Goal: Find contact information: Find contact information

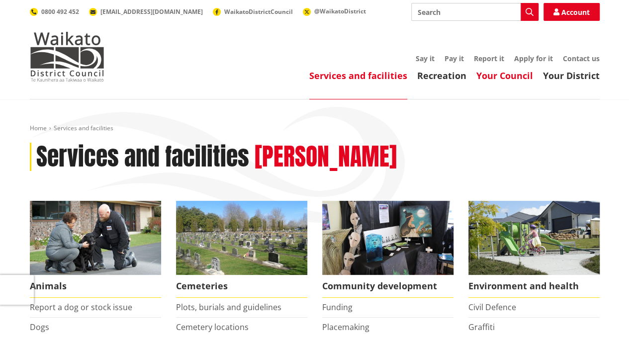
click at [518, 74] on link "Your Council" at bounding box center [504, 76] width 57 height 12
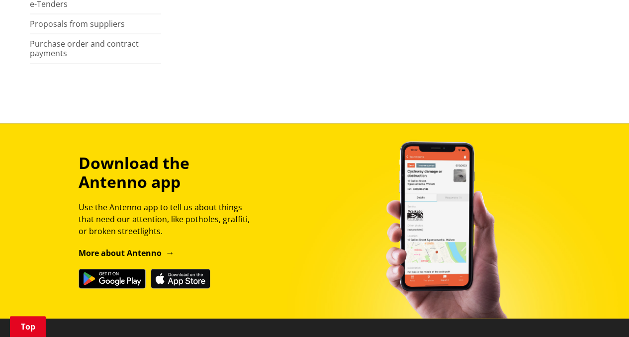
scroll to position [114, 0]
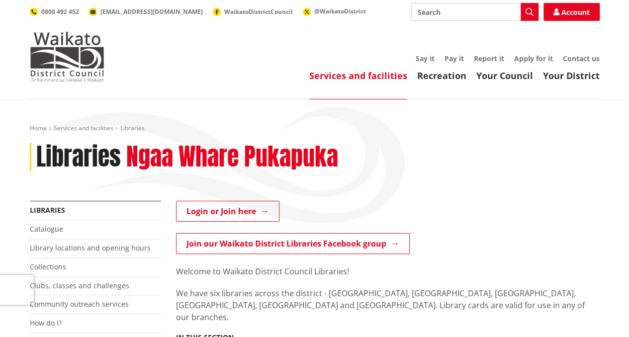
scroll to position [294, 0]
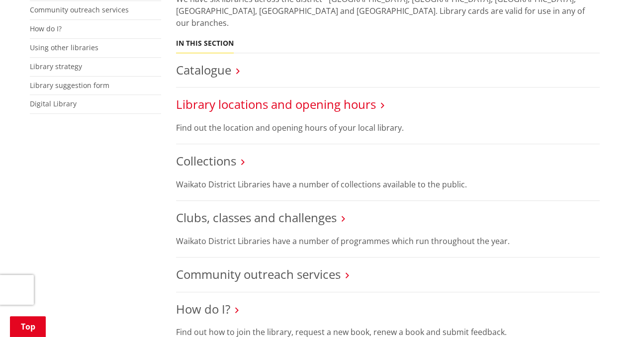
click at [358, 96] on link "Library locations and opening hours" at bounding box center [276, 104] width 200 height 16
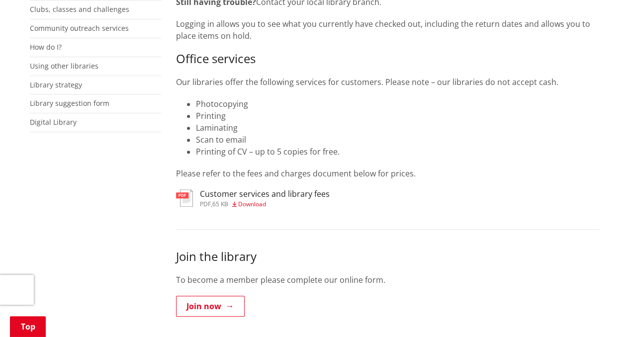
scroll to position [589, 0]
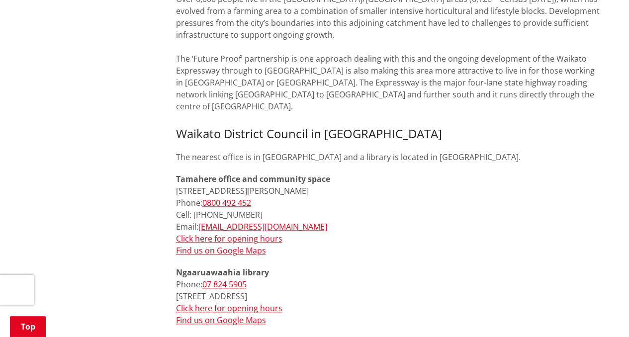
scroll to position [424, 0]
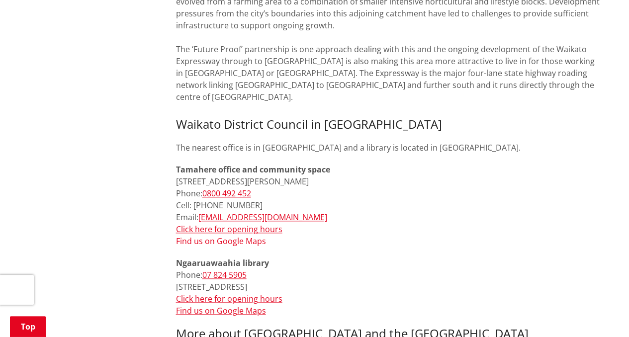
click at [214, 236] on link "Find us on Google Maps" at bounding box center [221, 241] width 90 height 11
click at [246, 224] on link "Click here for opening hours" at bounding box center [229, 229] width 106 height 11
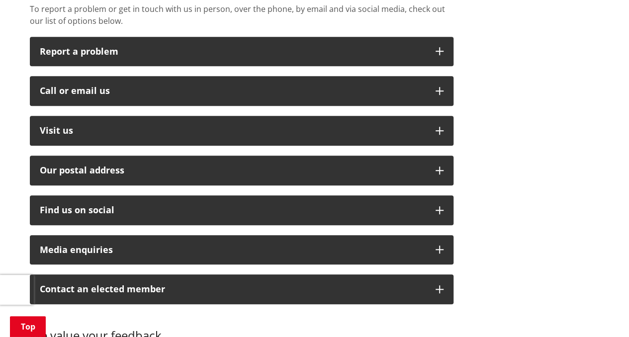
scroll to position [273, 0]
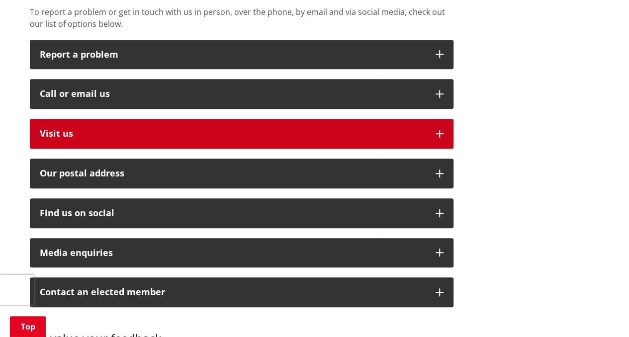
click at [417, 129] on p "Visit us" at bounding box center [233, 134] width 386 height 10
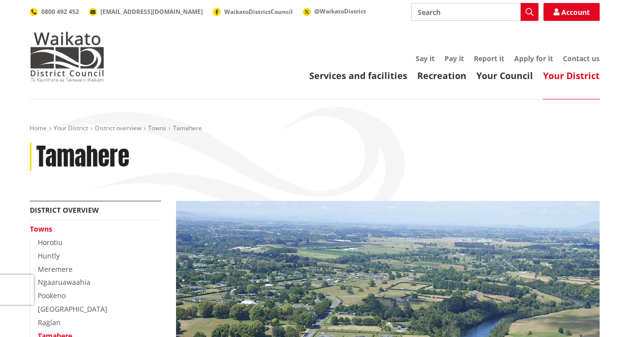
scroll to position [424, 0]
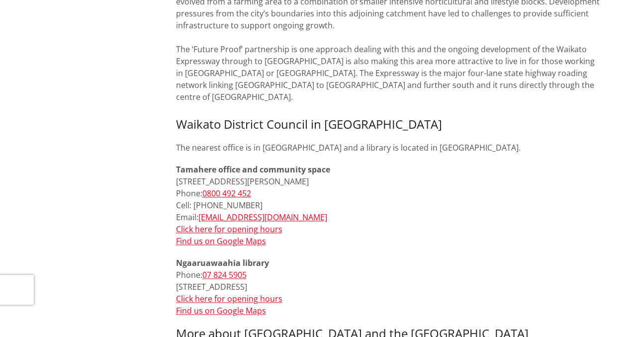
drag, startPoint x: 369, startPoint y: 168, endPoint x: 176, endPoint y: 168, distance: 193.0
click at [176, 168] on p "Tamahere office and [GEOGRAPHIC_DATA][STREET_ADDRESS][PERSON_NAME] Phone: [PHON…" at bounding box center [388, 206] width 424 height 84
copy p "[STREET_ADDRESS][PERSON_NAME]"
